Goal: Transaction & Acquisition: Purchase product/service

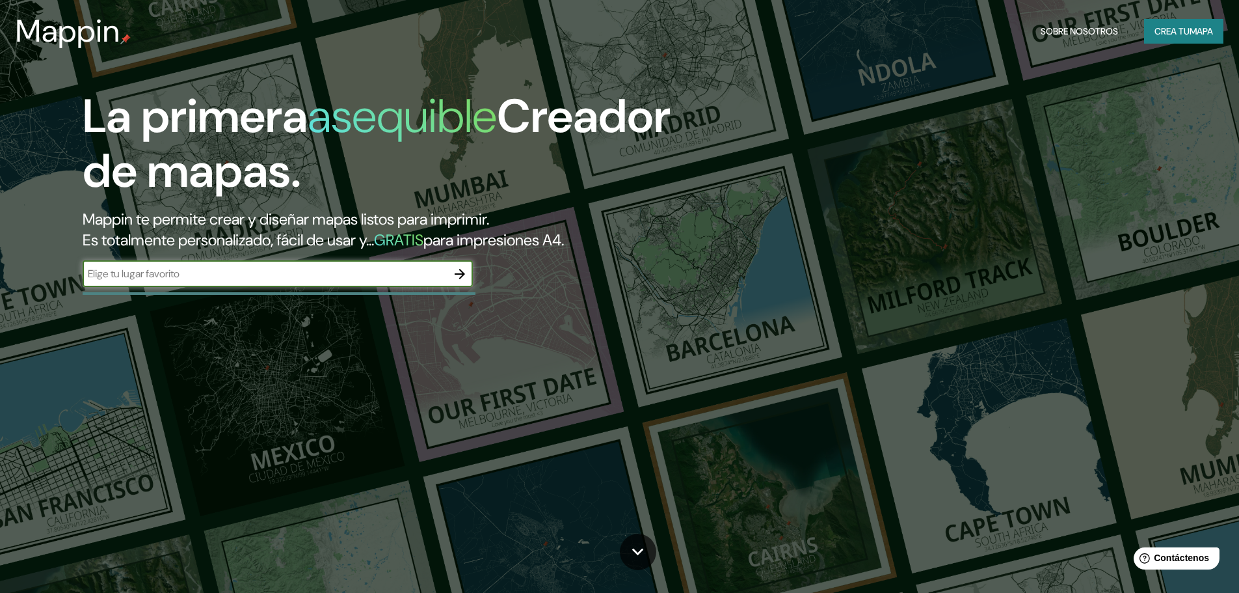
click at [224, 274] on input "text" at bounding box center [265, 273] width 364 height 15
type input "san [PERSON_NAME] de lurigancho"
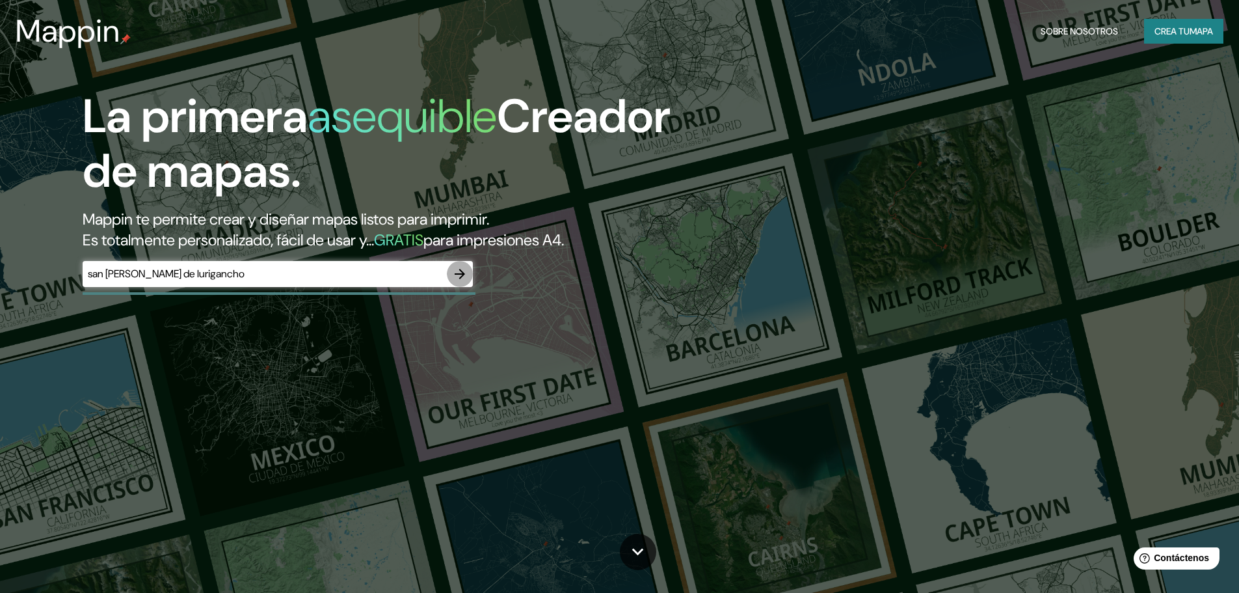
click at [464, 278] on icon "button" at bounding box center [460, 274] width 16 height 16
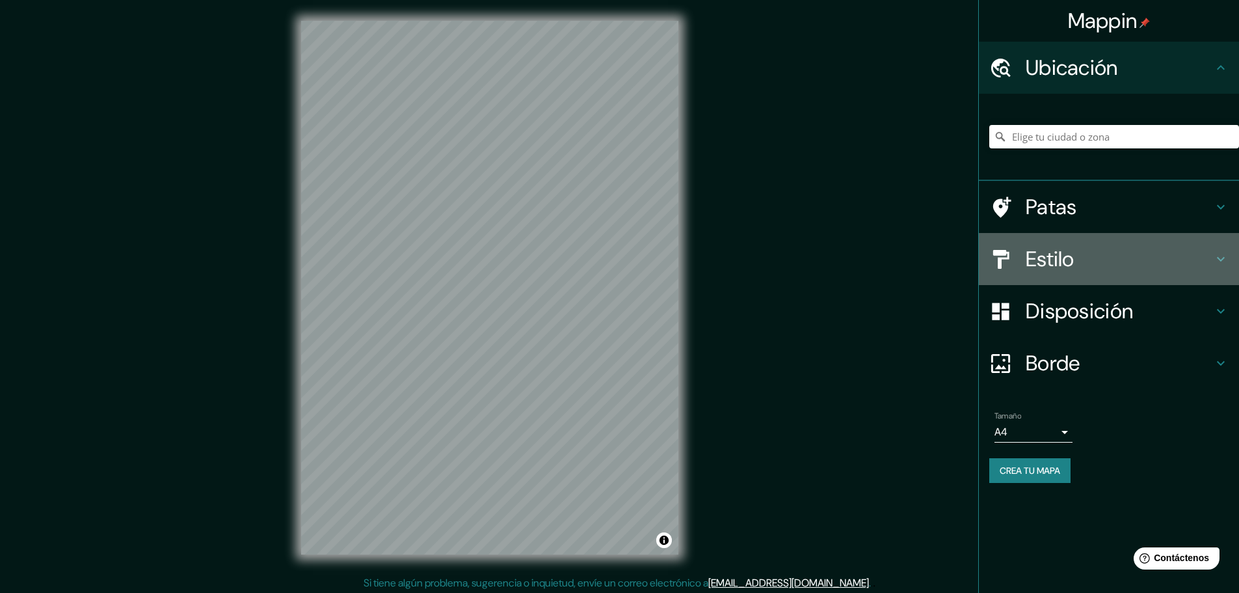
click at [1224, 256] on icon at bounding box center [1221, 259] width 16 height 16
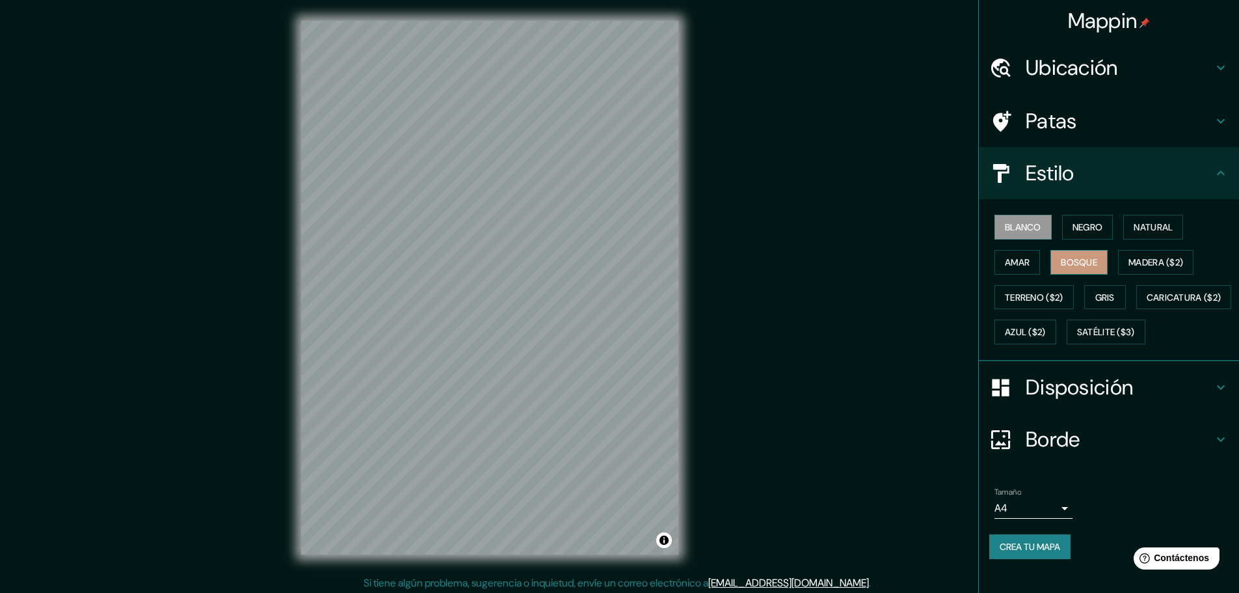
click at [1075, 263] on font "Bosque" at bounding box center [1079, 262] width 36 height 12
click at [1090, 58] on font "Ubicación" at bounding box center [1072, 67] width 92 height 27
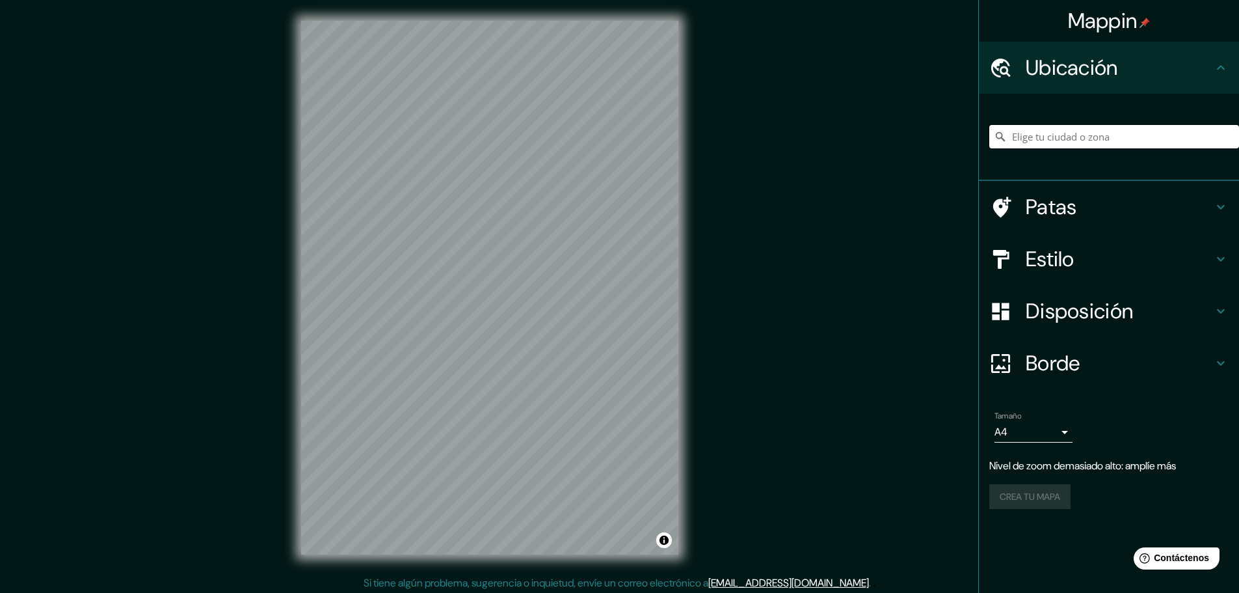
click at [1044, 133] on input "Elige tu ciudad o zona" at bounding box center [1115, 136] width 250 height 23
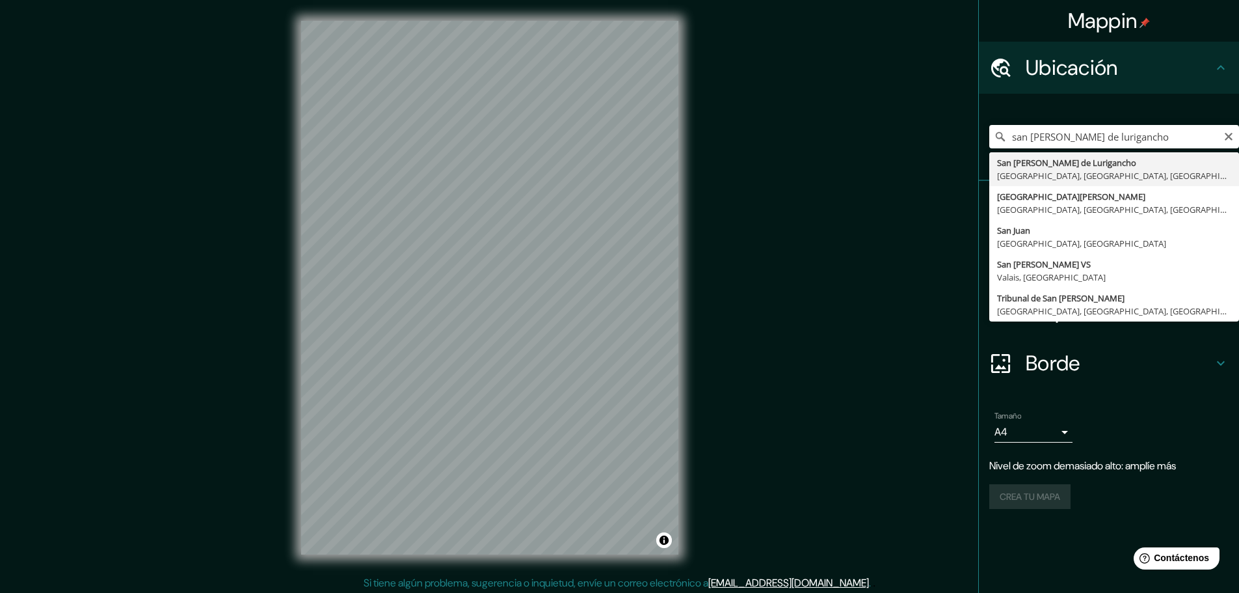
type input "San [PERSON_NAME] De Lurigancho, [GEOGRAPHIC_DATA], [GEOGRAPHIC_DATA], [GEOGRAP…"
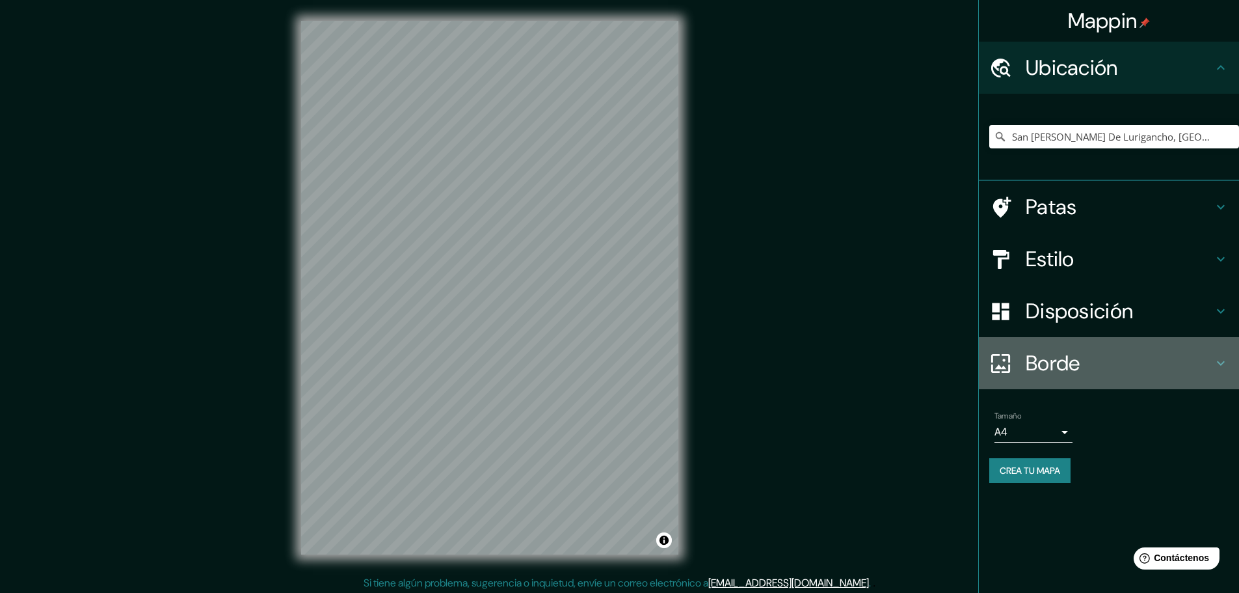
click at [1057, 357] on font "Borde" at bounding box center [1053, 362] width 55 height 27
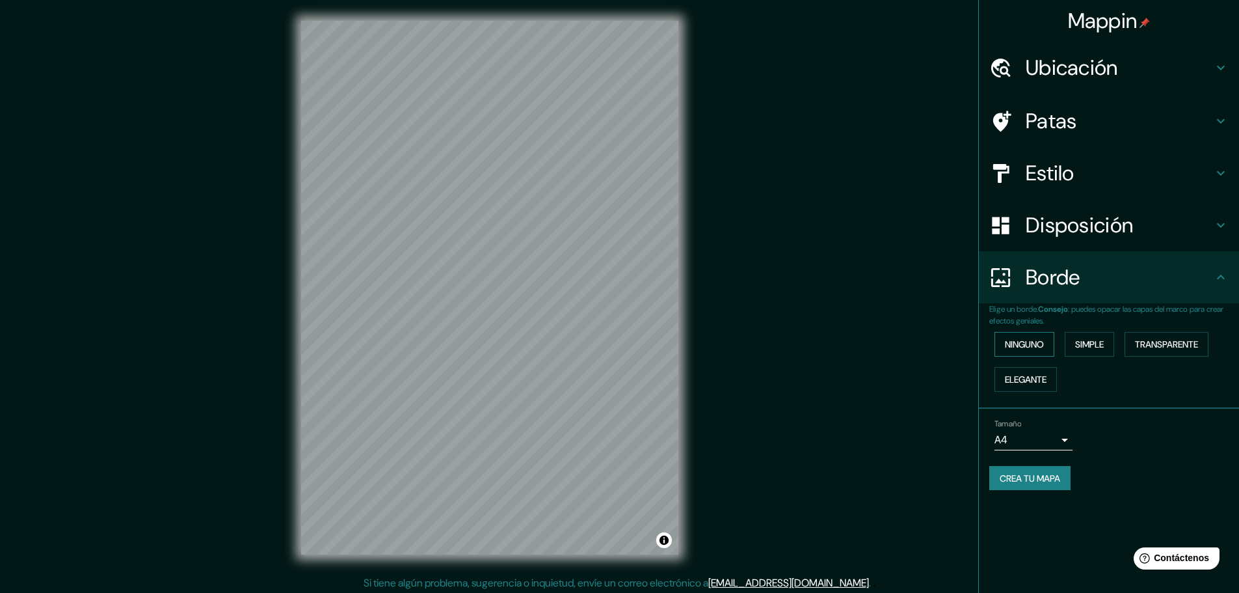
click at [1036, 346] on font "Ninguno" at bounding box center [1024, 344] width 39 height 12
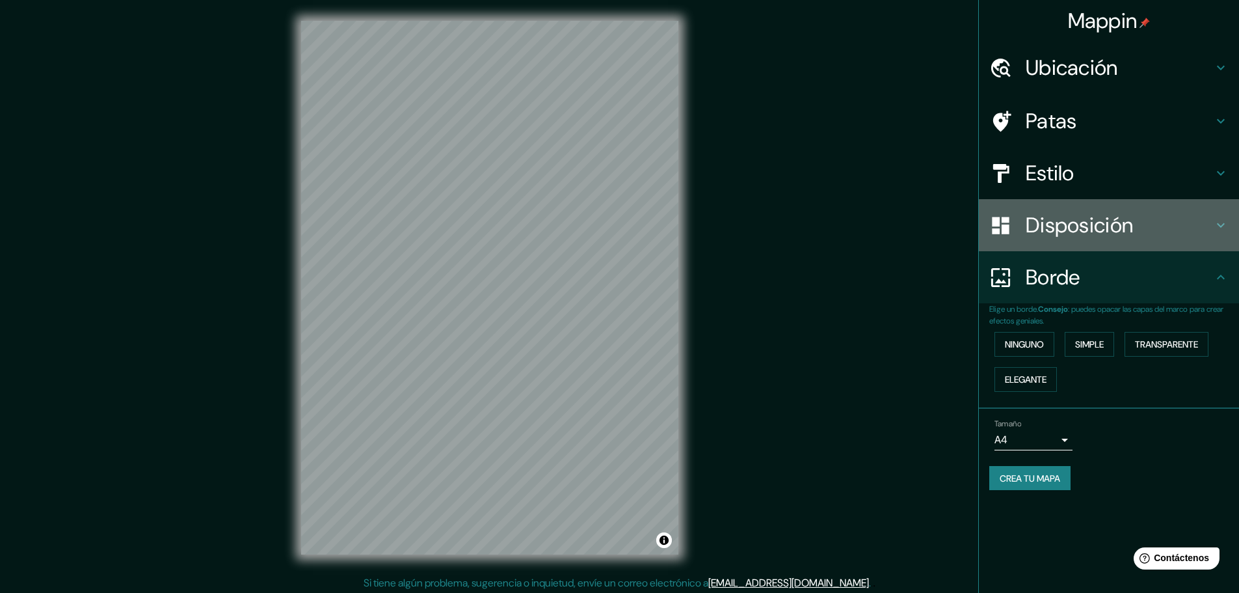
click at [1102, 219] on font "Disposición" at bounding box center [1079, 224] width 107 height 27
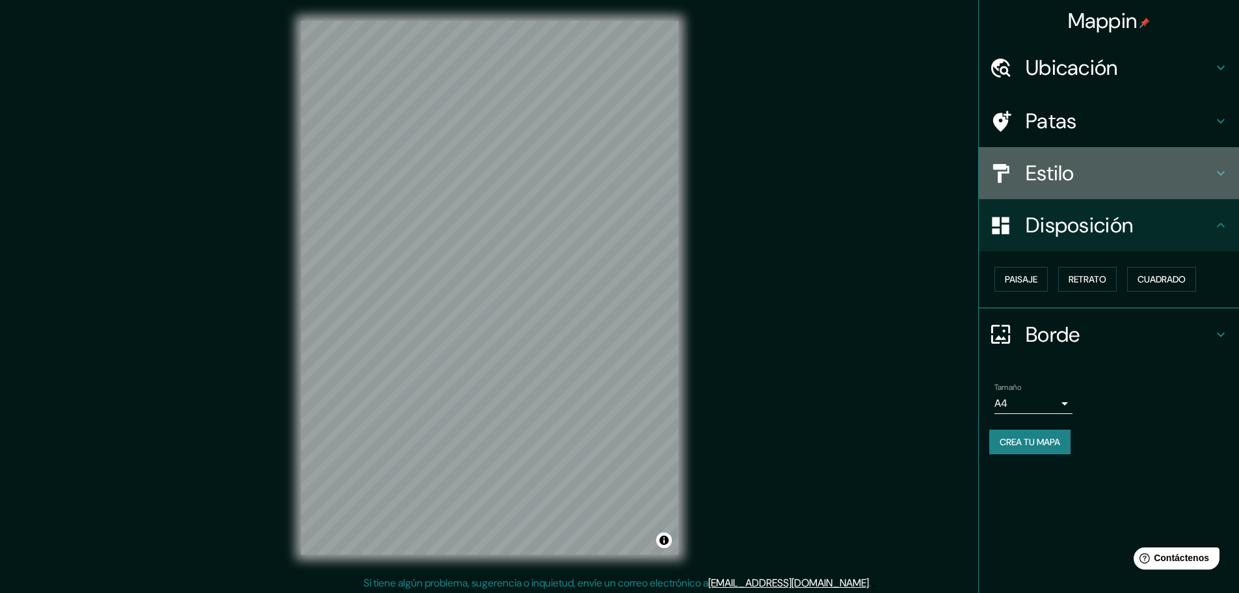
click at [1063, 183] on font "Estilo" at bounding box center [1050, 172] width 49 height 27
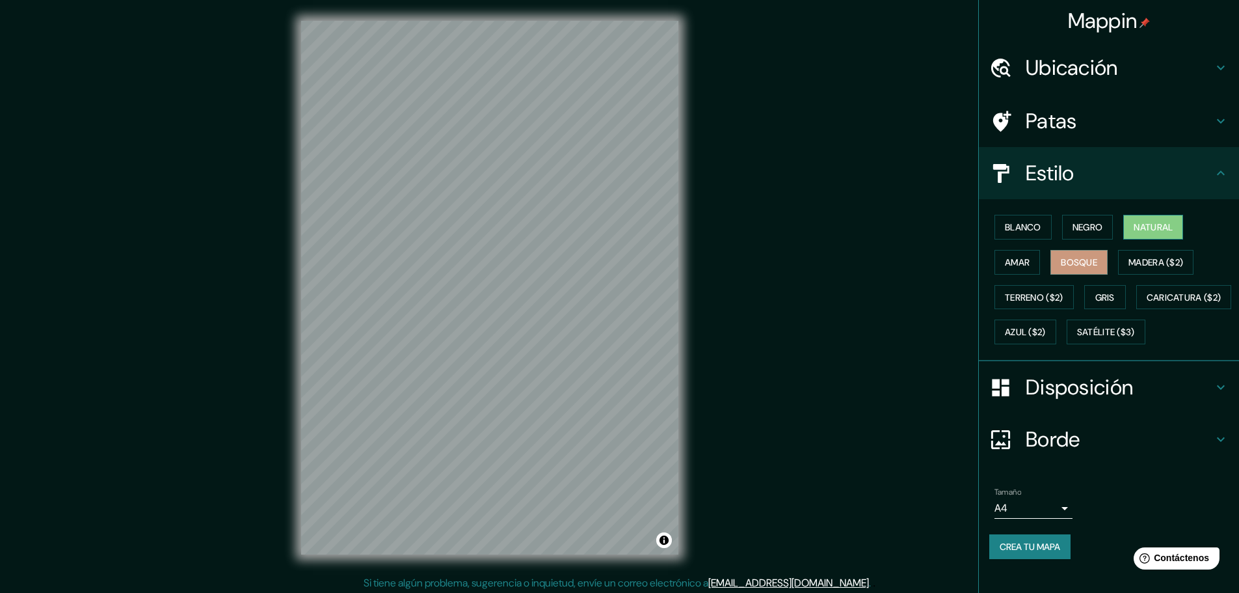
click at [1130, 216] on button "Natural" at bounding box center [1154, 227] width 60 height 25
click at [1073, 223] on font "Negro" at bounding box center [1088, 227] width 31 height 12
click at [1012, 222] on font "Blanco" at bounding box center [1023, 227] width 36 height 12
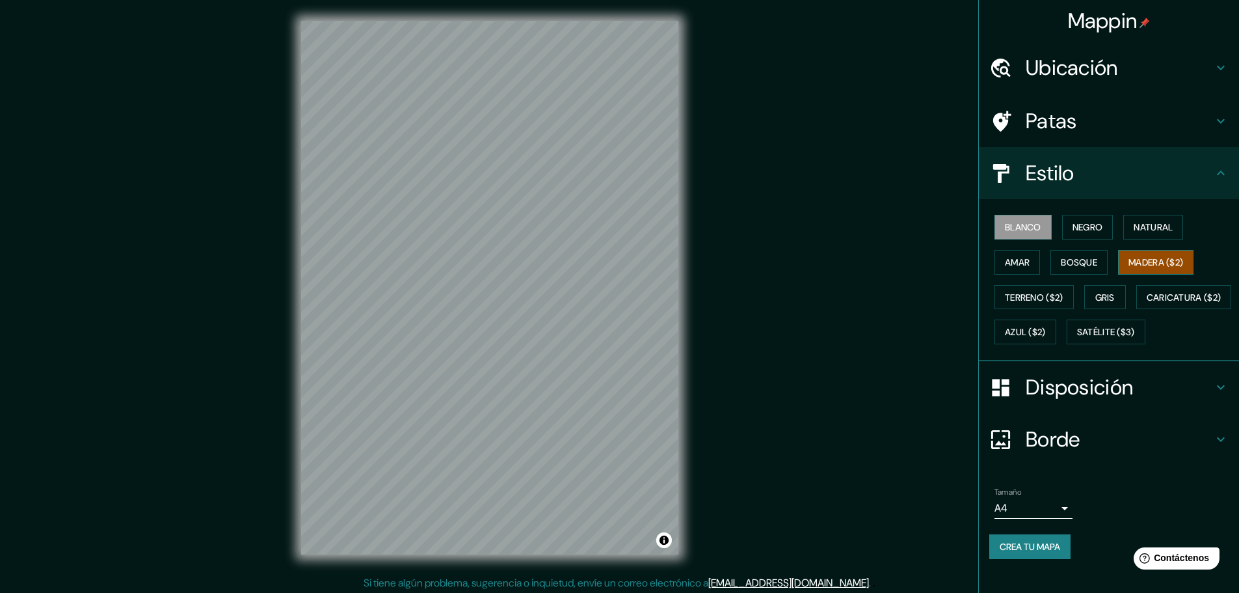
click at [1126, 253] on button "Madera ($2)" at bounding box center [1155, 262] width 75 height 25
click at [1016, 250] on button "Amar" at bounding box center [1018, 262] width 46 height 25
click at [1085, 287] on button "Gris" at bounding box center [1106, 297] width 42 height 25
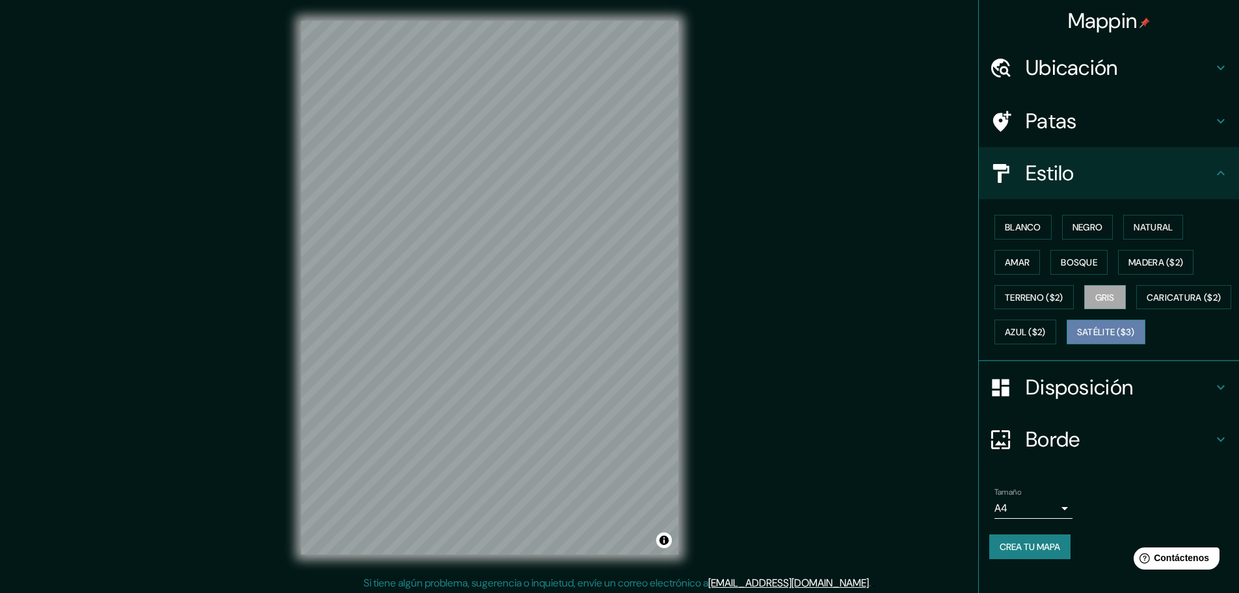
click at [1077, 340] on font "Satélite ($3)" at bounding box center [1106, 331] width 58 height 17
click at [1147, 303] on font "Caricatura ($2)" at bounding box center [1184, 297] width 75 height 12
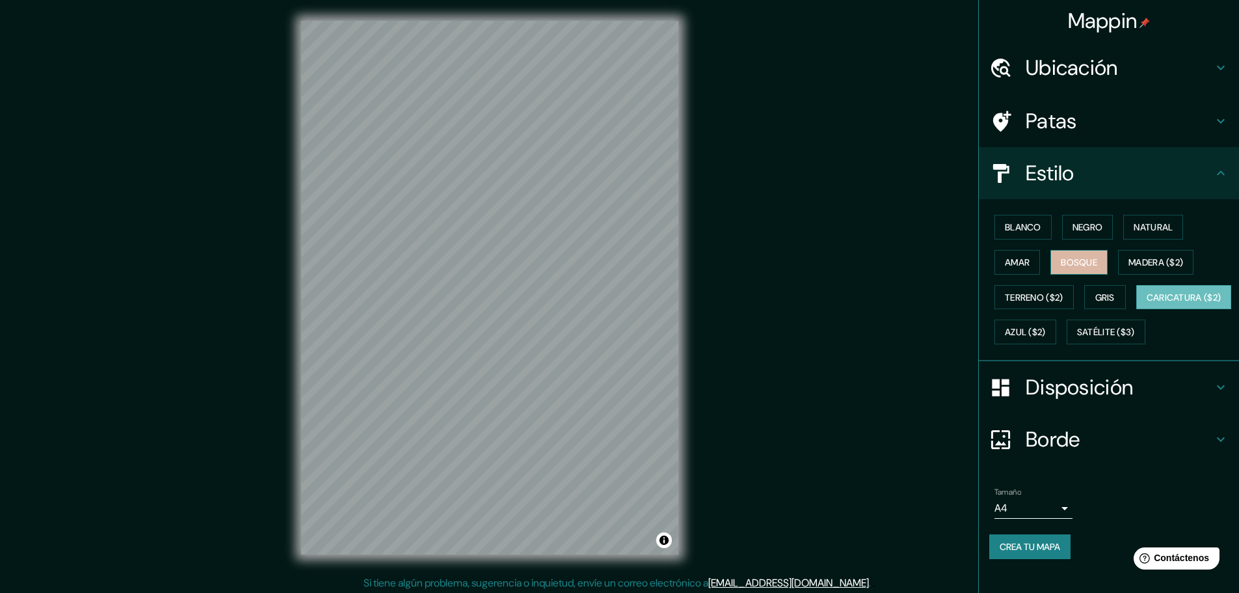
click at [1090, 260] on font "Bosque" at bounding box center [1079, 262] width 36 height 12
click at [835, 256] on div "Mappin Ubicación [GEOGRAPHIC_DATA][PERSON_NAME], [GEOGRAPHIC_DATA], [GEOGRAPHIC…" at bounding box center [619, 298] width 1239 height 596
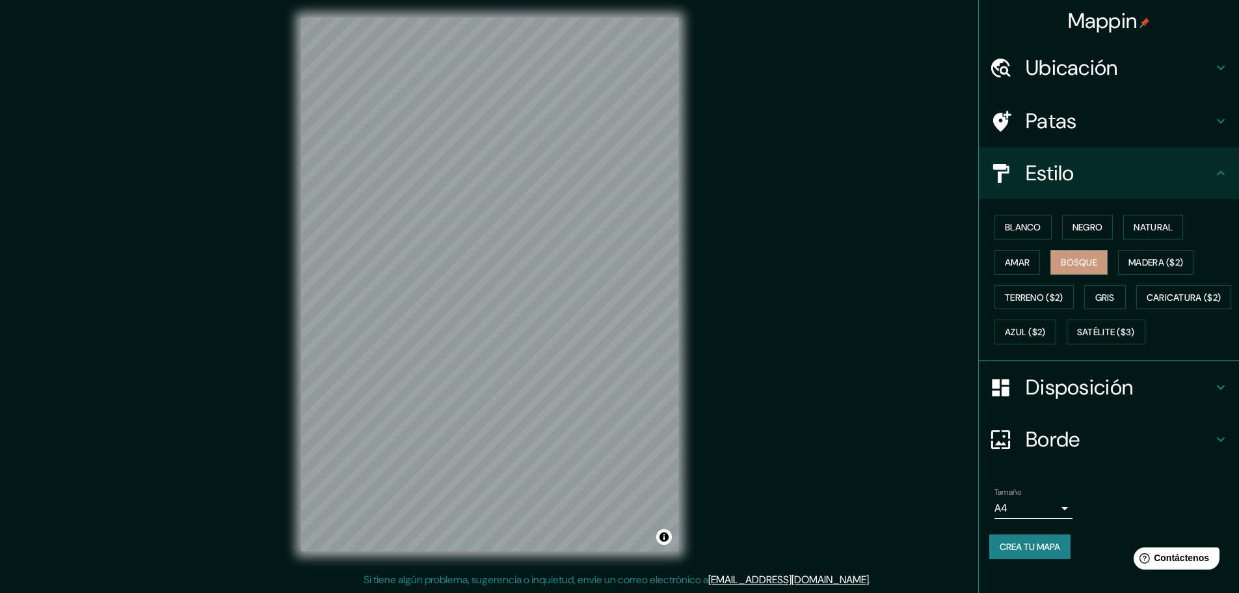
scroll to position [16, 0]
click at [1014, 555] on font "Crea tu mapa" at bounding box center [1030, 546] width 61 height 17
click at [1018, 559] on div "Crea tu mapa" at bounding box center [1109, 546] width 239 height 25
click at [818, 427] on div "Mappin Ubicación [GEOGRAPHIC_DATA][PERSON_NAME], [GEOGRAPHIC_DATA], [GEOGRAPHIC…" at bounding box center [619, 295] width 1239 height 596
